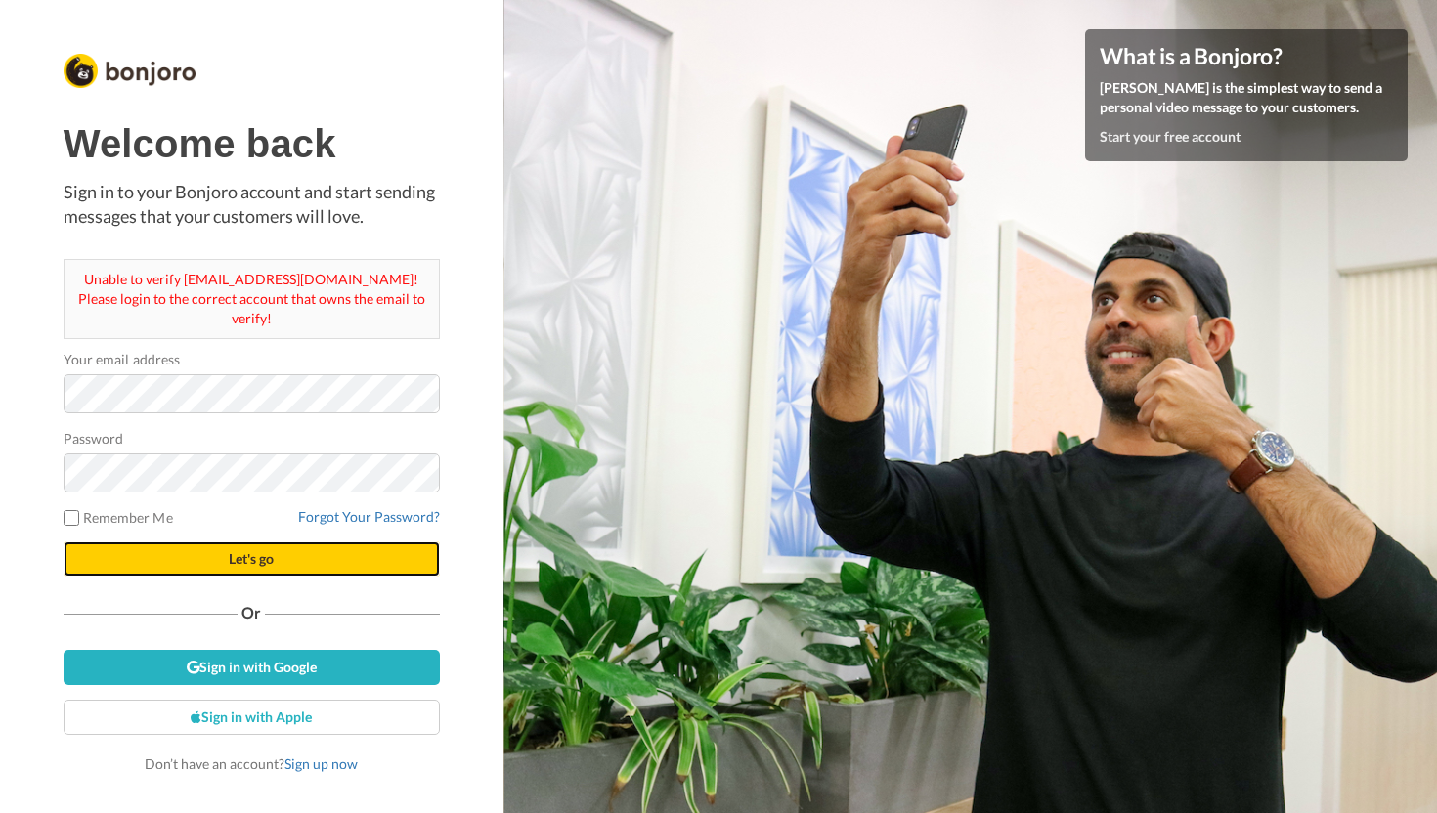
click at [93, 546] on button "Let's go" at bounding box center [252, 558] width 376 height 35
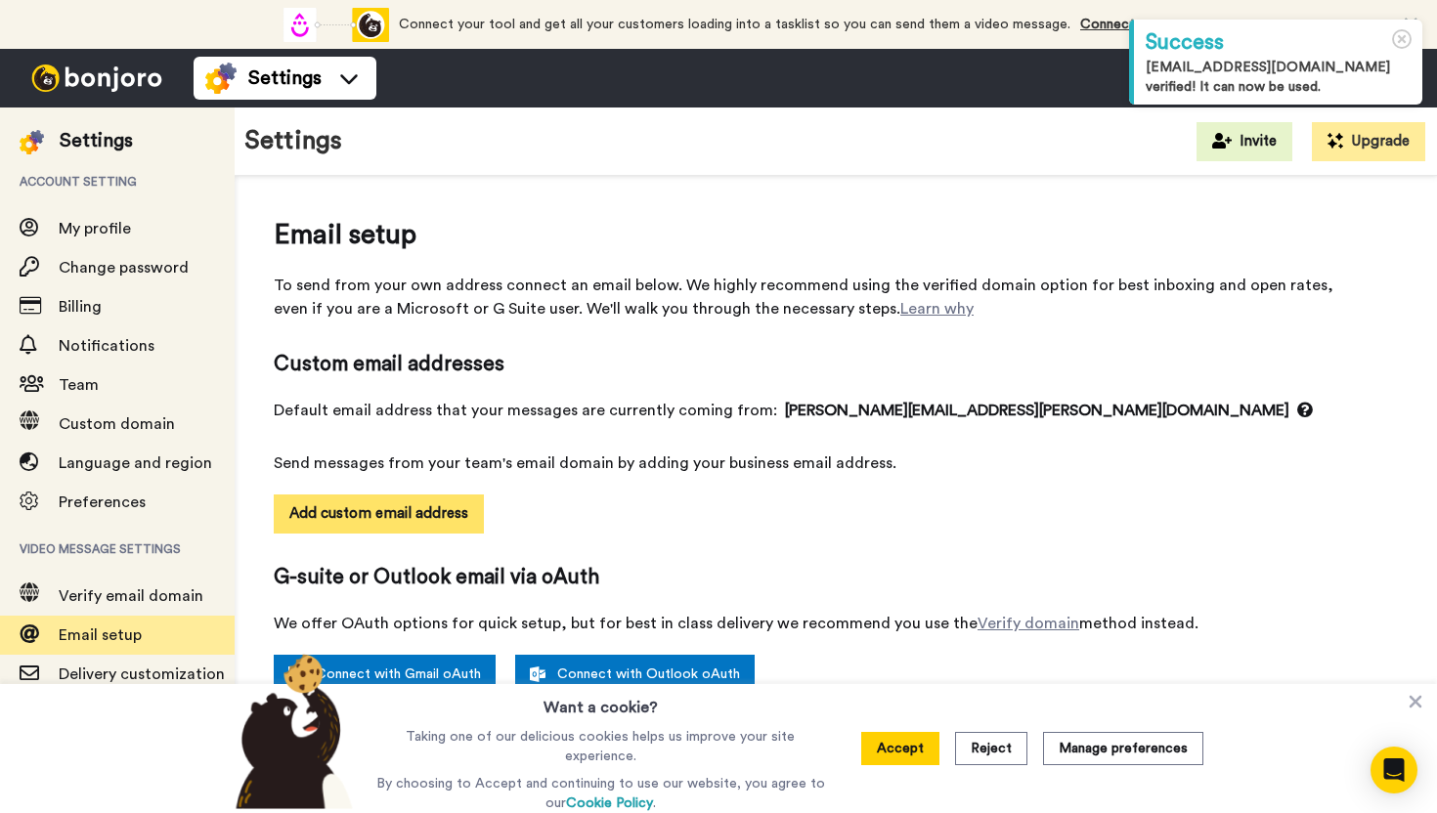
click at [433, 505] on button "Add custom email address" at bounding box center [379, 513] width 210 height 39
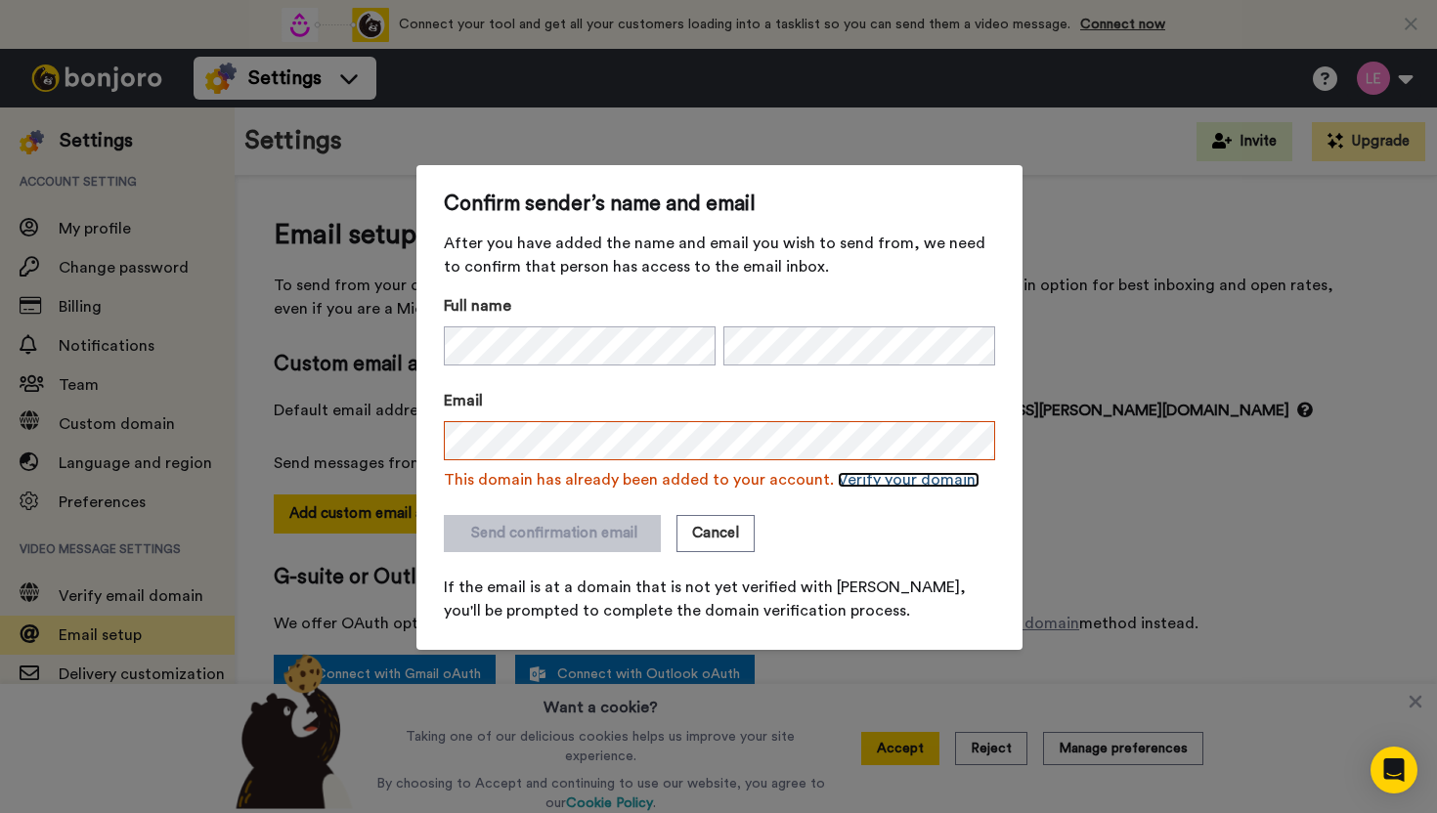
click at [858, 483] on link "Verify your domain." at bounding box center [908, 480] width 142 height 16
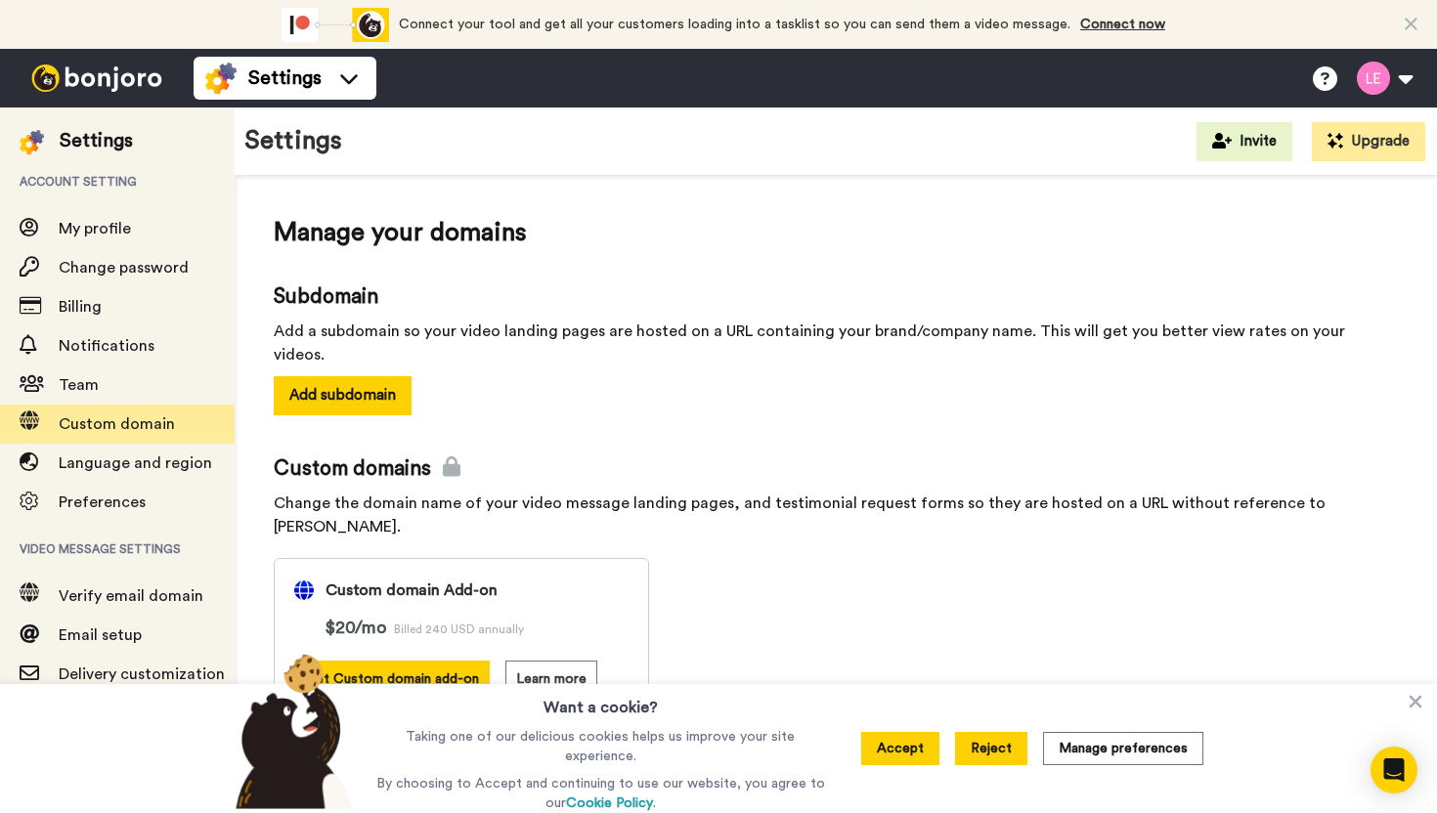
click at [963, 749] on button "Reject" at bounding box center [991, 748] width 72 height 33
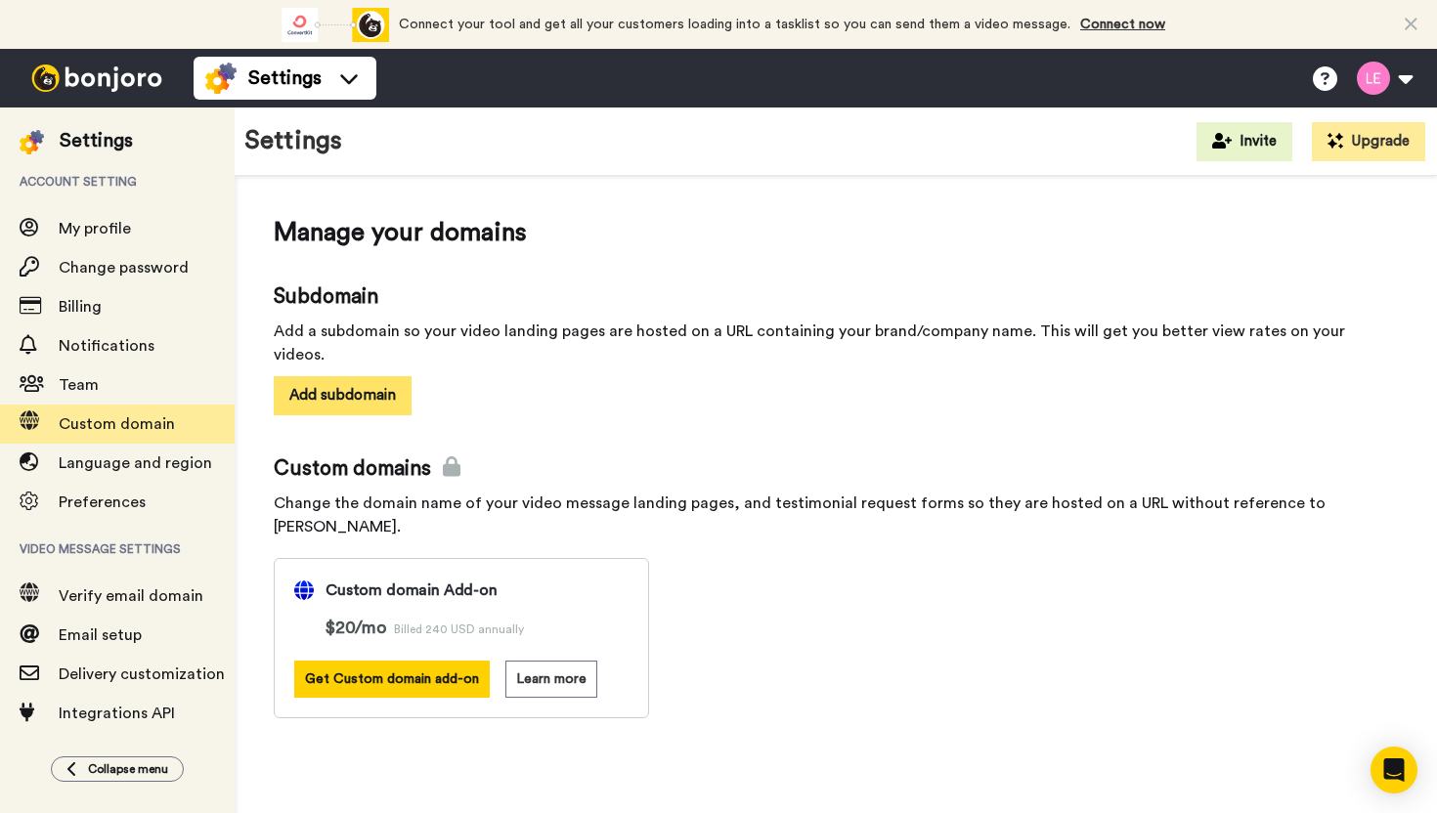
click at [359, 376] on button "Add subdomain" at bounding box center [343, 395] width 138 height 38
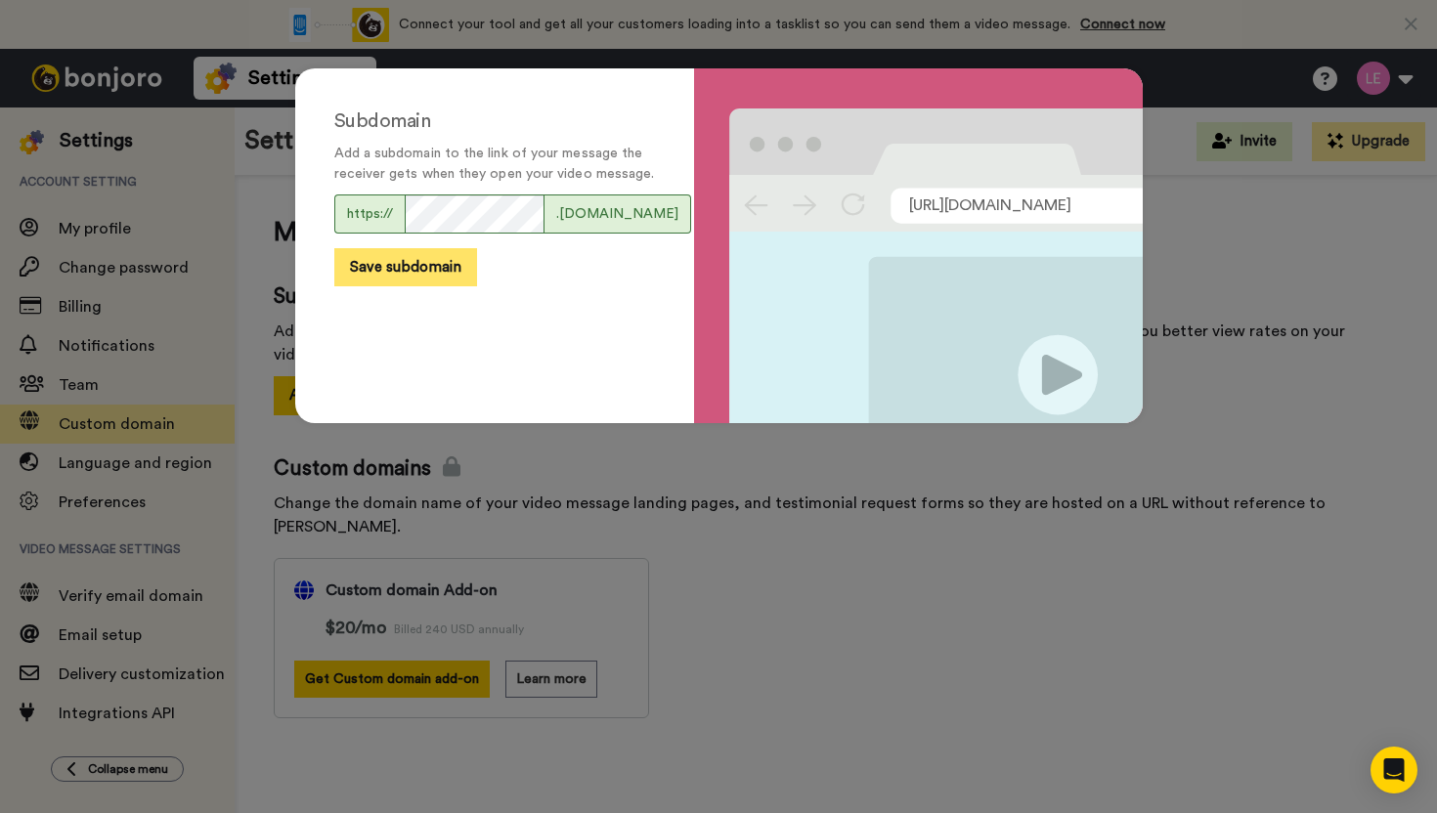
click at [398, 286] on button "Save subdomain" at bounding box center [405, 267] width 143 height 38
